Goal: Transaction & Acquisition: Purchase product/service

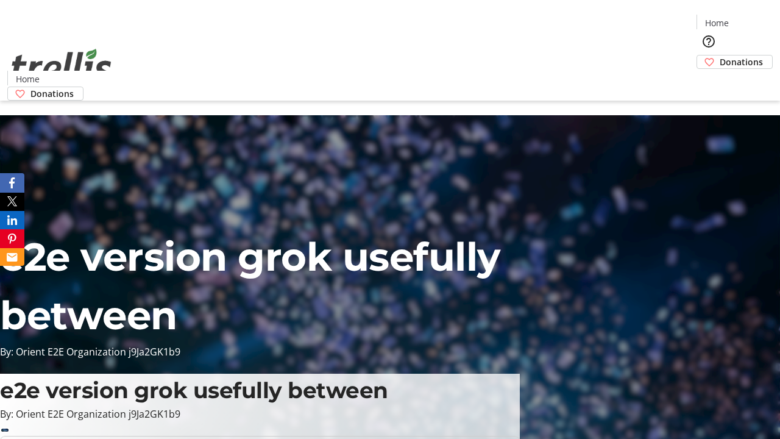
click at [719, 55] on span "Donations" at bounding box center [740, 61] width 43 height 13
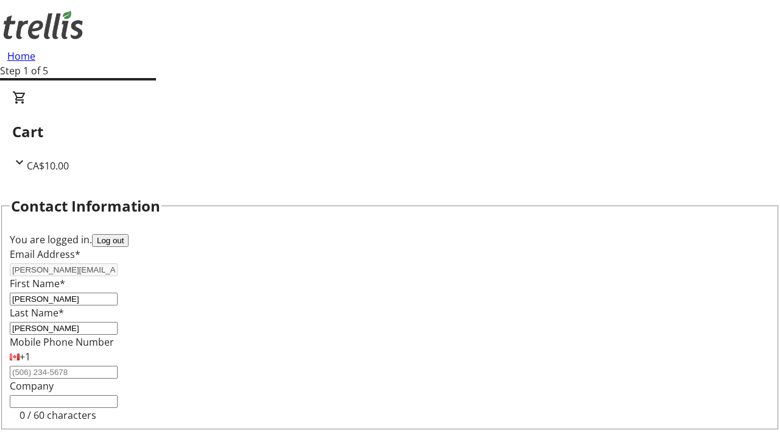
scroll to position [163, 0]
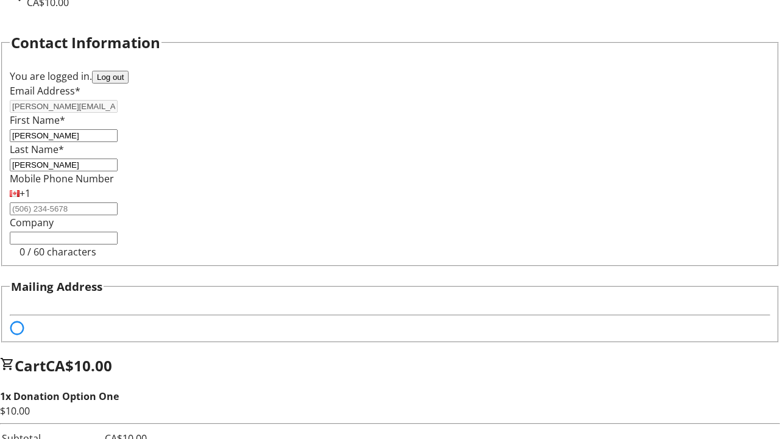
select select "BC"
select select "CA"
